Goal: Information Seeking & Learning: Learn about a topic

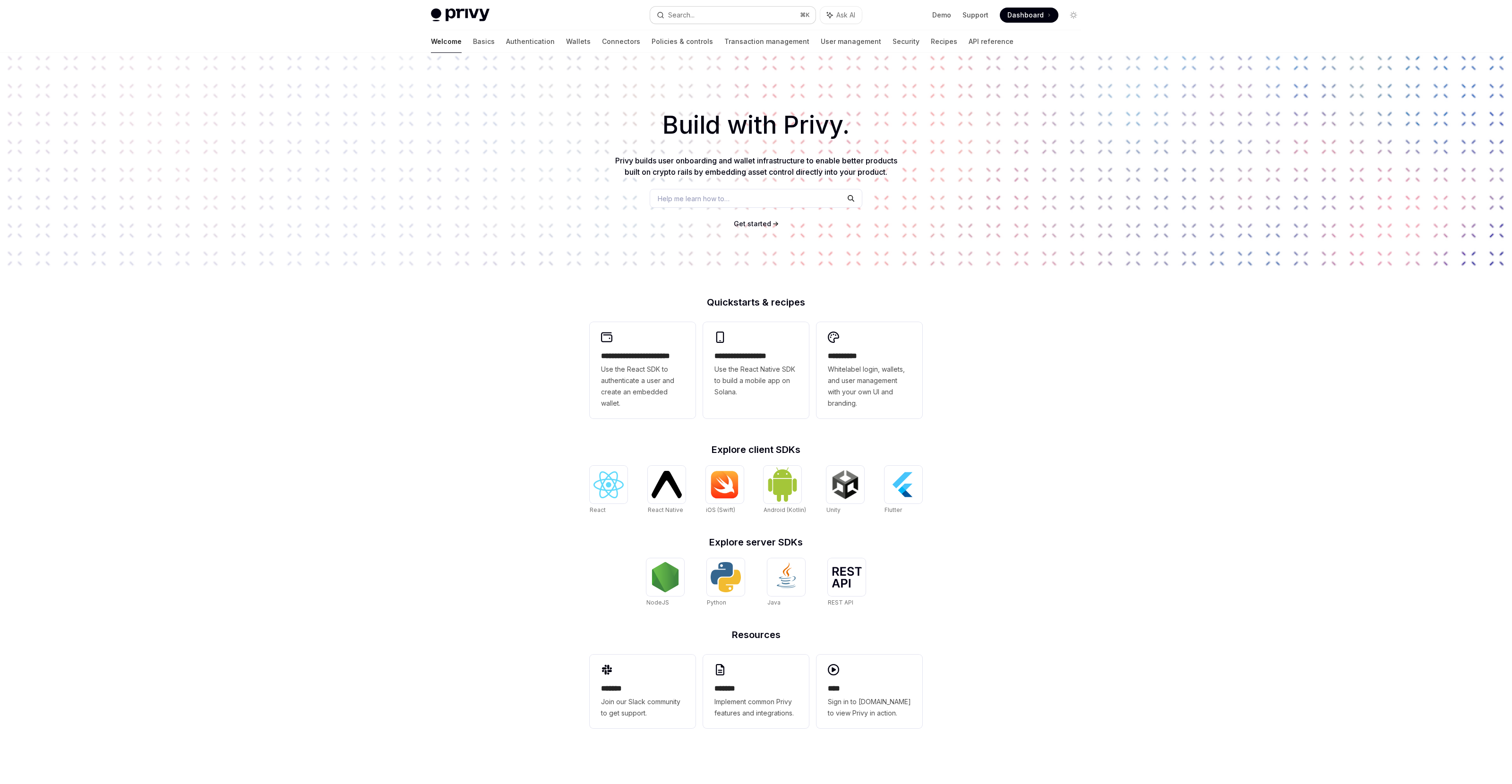
click at [760, 18] on button "Search... ⌘ K" at bounding box center [733, 15] width 165 height 17
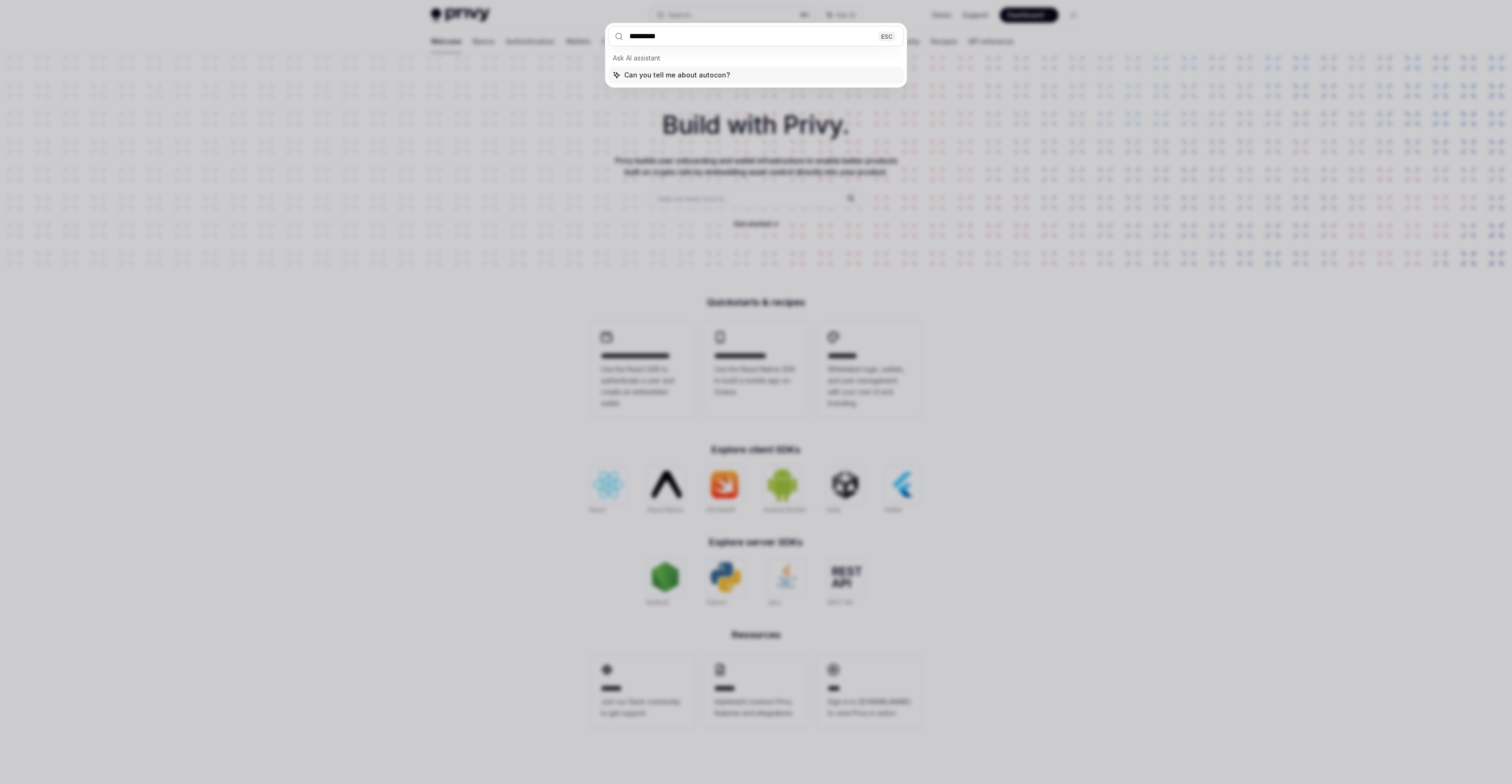
type input "**********"
type textarea "*"
type input "**********"
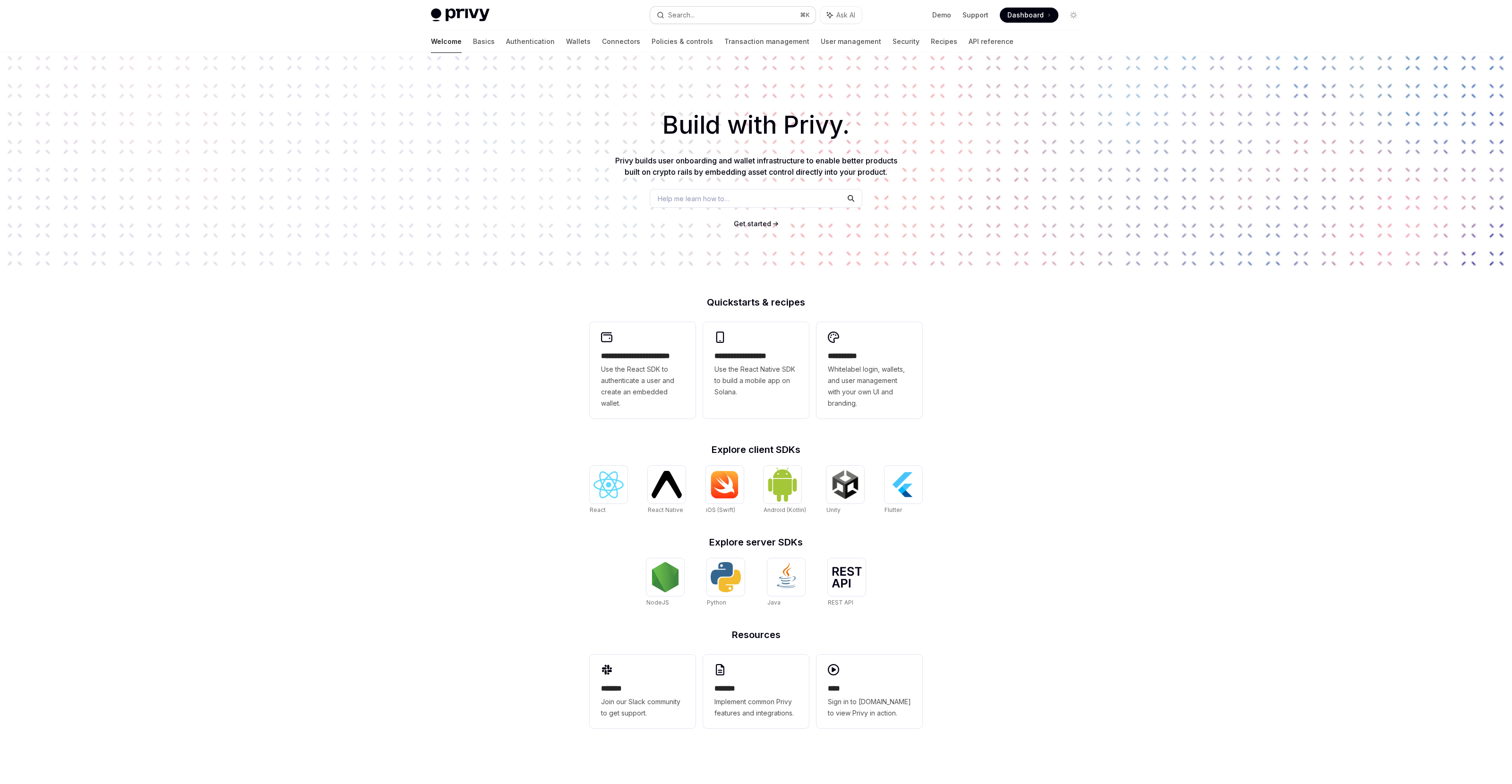
type textarea "*"
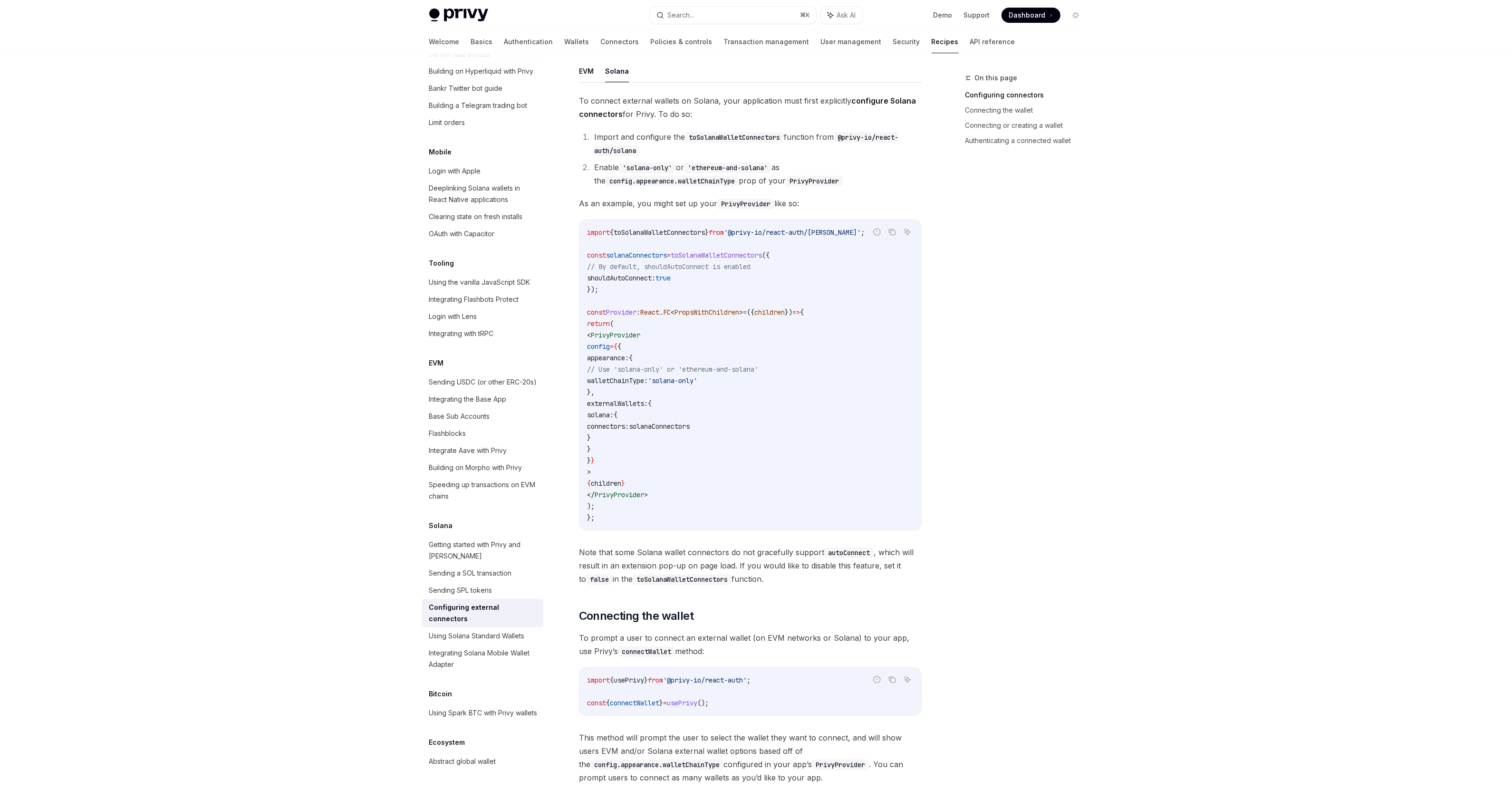
scroll to position [129, 0]
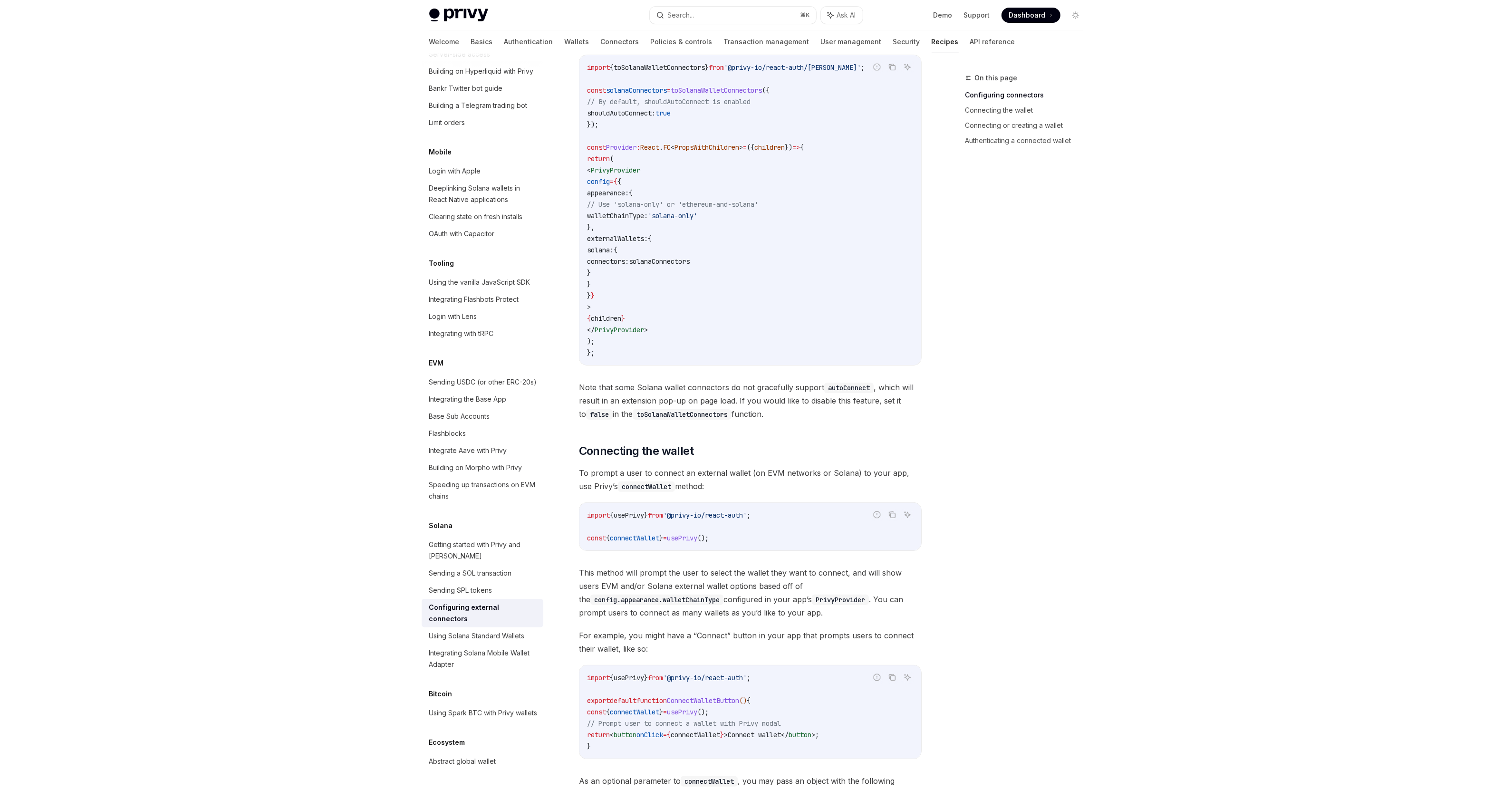
scroll to position [153, 0]
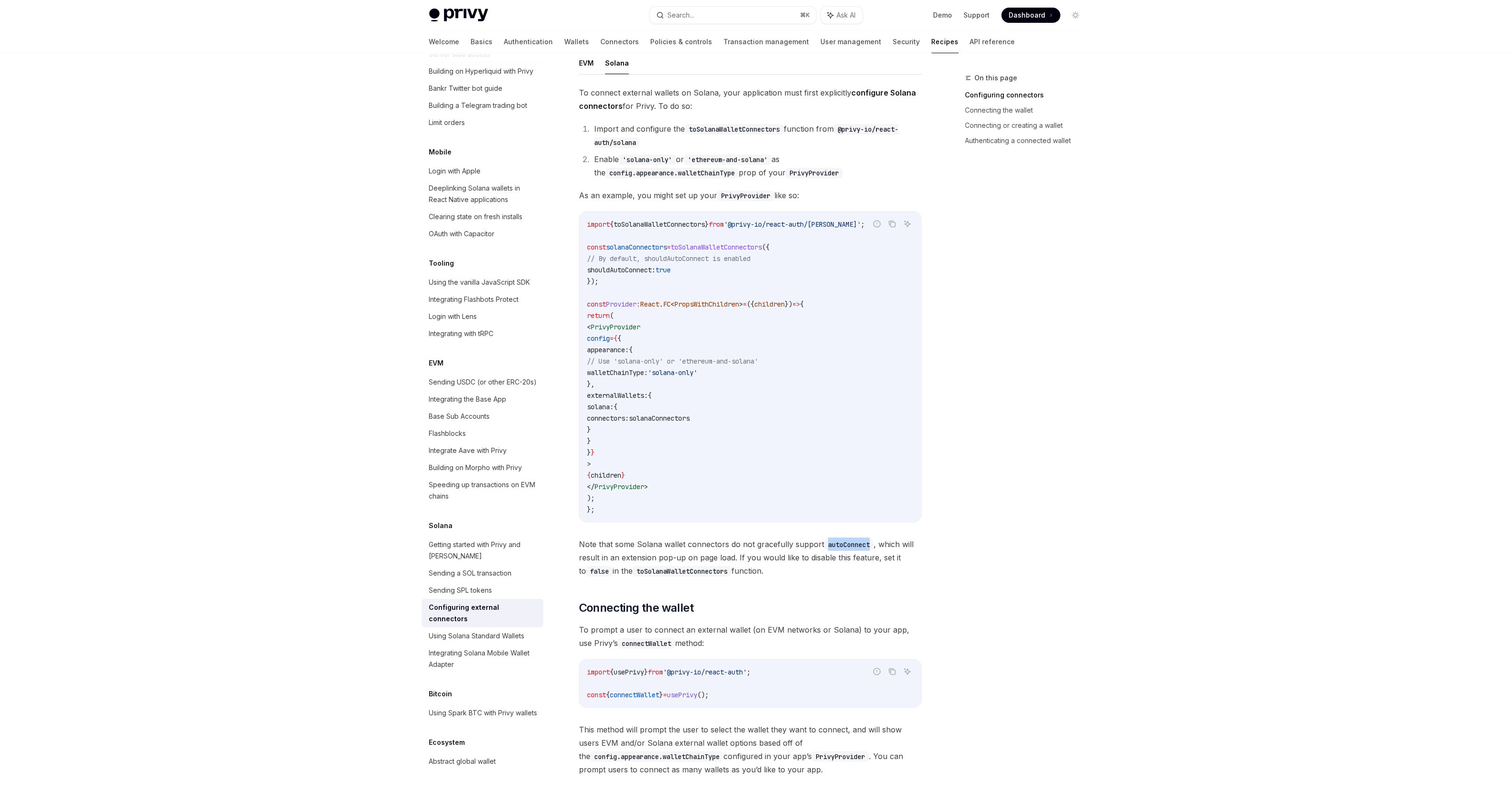
click at [619, 547] on span "Note that some Solana wallet connectors do not gracefully support autoConnect ,…" at bounding box center [750, 557] width 343 height 40
drag, startPoint x: 596, startPoint y: 528, endPoint x: 580, endPoint y: 525, distance: 16.3
click at [595, 537] on span "Note that some Solana wallet connectors do not gracefully support autoConnect ,…" at bounding box center [750, 557] width 343 height 40
click at [612, 499] on code "import { toSolanaWalletConnectors } from '@privy-io/react-auth/solana' ; const …" at bounding box center [750, 367] width 327 height 297
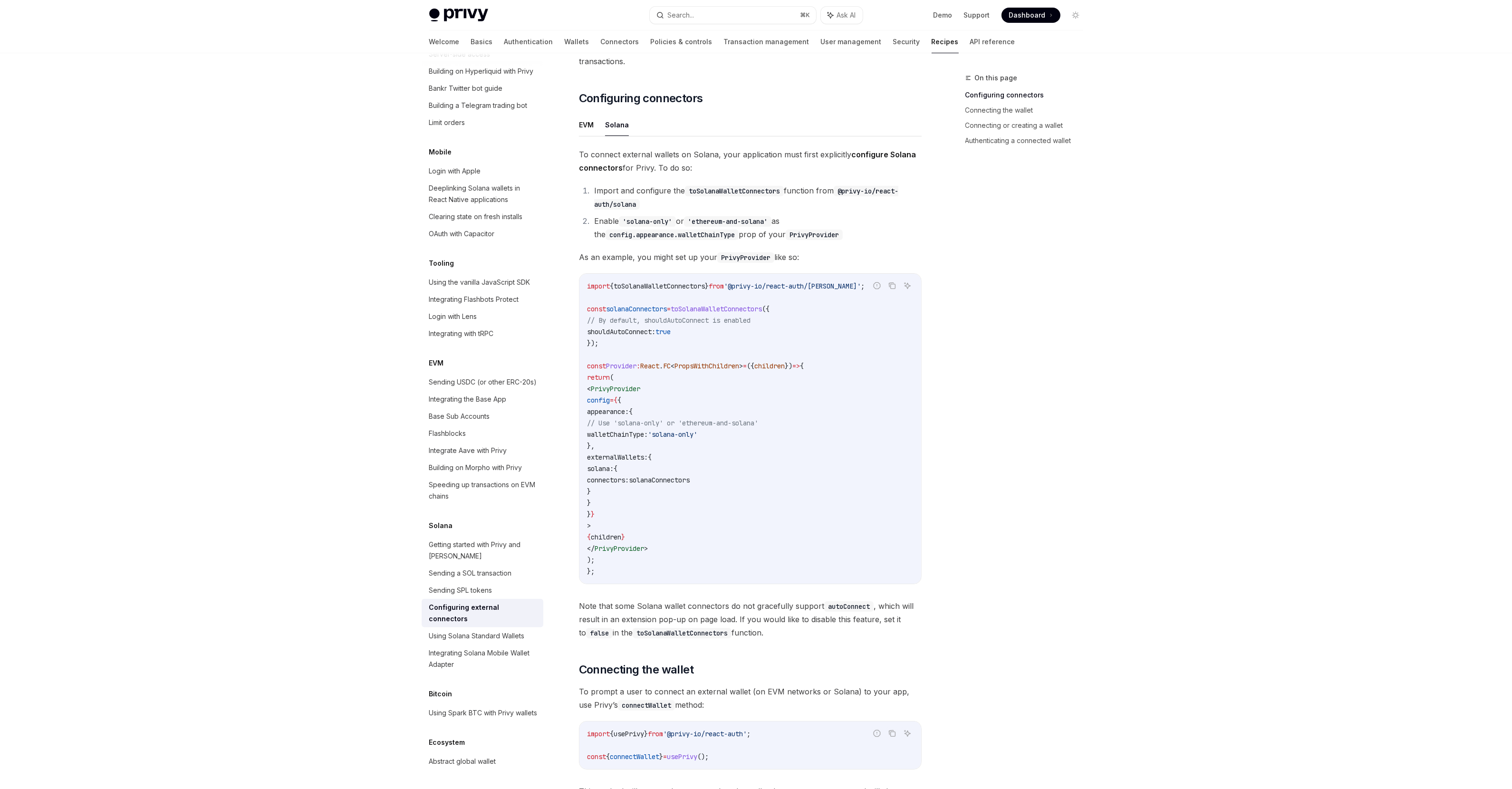
scroll to position [213, 0]
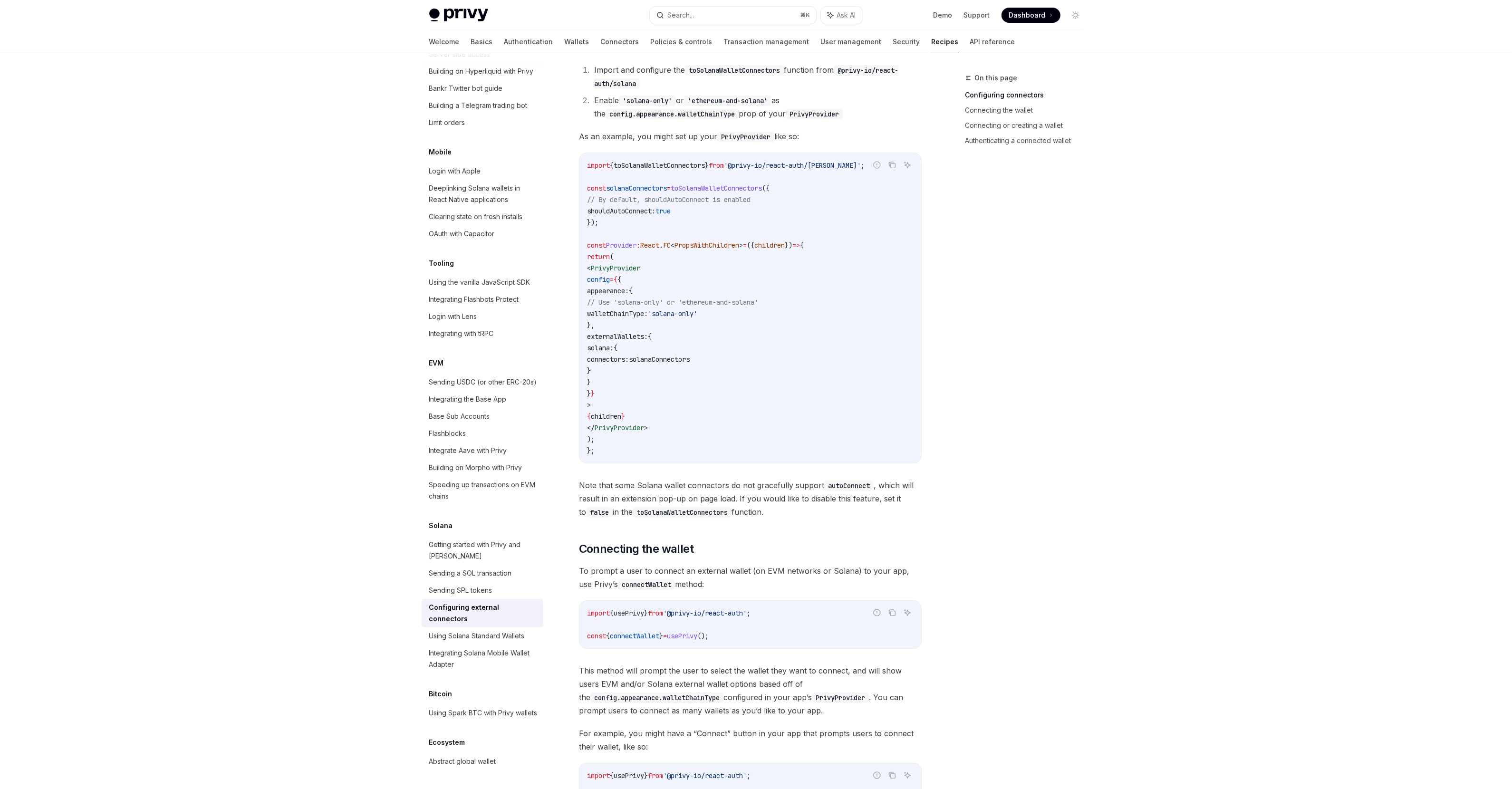
click at [1030, 539] on div "On this page Configuring connectors Connecting the wallet Connecting or creatin…" at bounding box center [1019, 431] width 145 height 717
